Goal: Find specific page/section: Find specific page/section

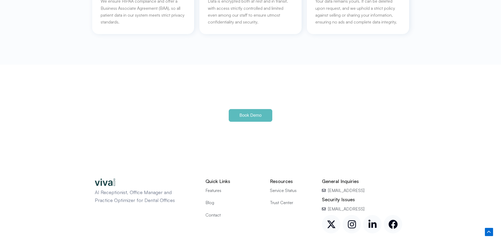
scroll to position [2460, 0]
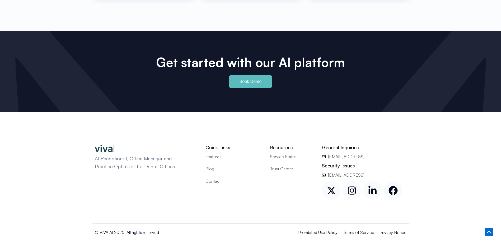
click at [217, 178] on span "Contact" at bounding box center [212, 181] width 15 height 7
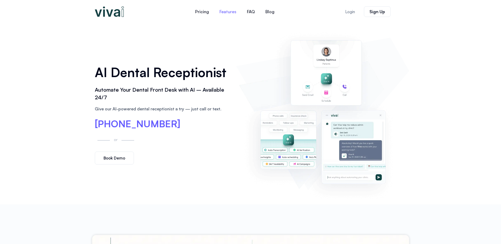
click at [229, 12] on link "Features" at bounding box center [227, 11] width 27 height 13
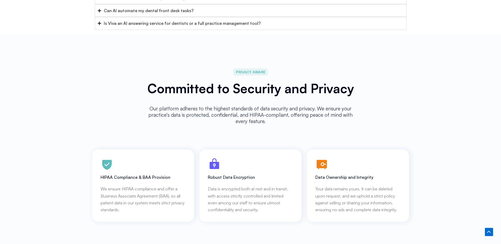
scroll to position [2460, 0]
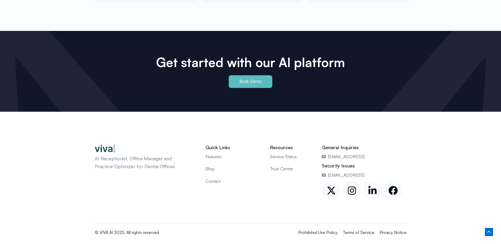
click at [279, 153] on span "Service Status" at bounding box center [283, 156] width 27 height 7
